Goal: Use online tool/utility

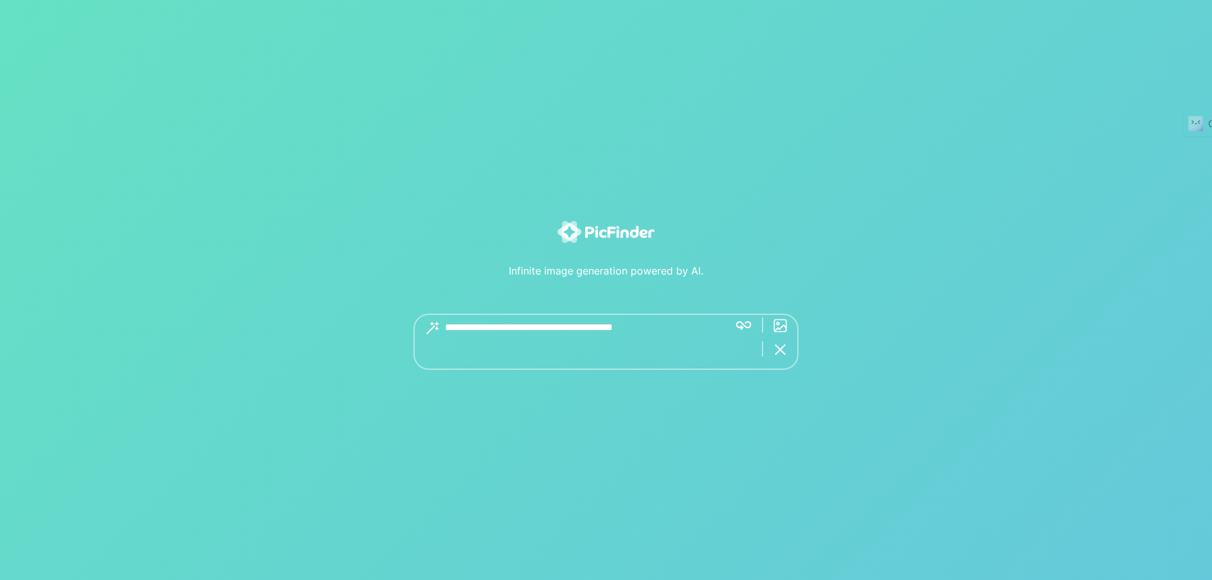
click at [667, 333] on textarea at bounding box center [582, 342] width 274 height 56
